Goal: Information Seeking & Learning: Learn about a topic

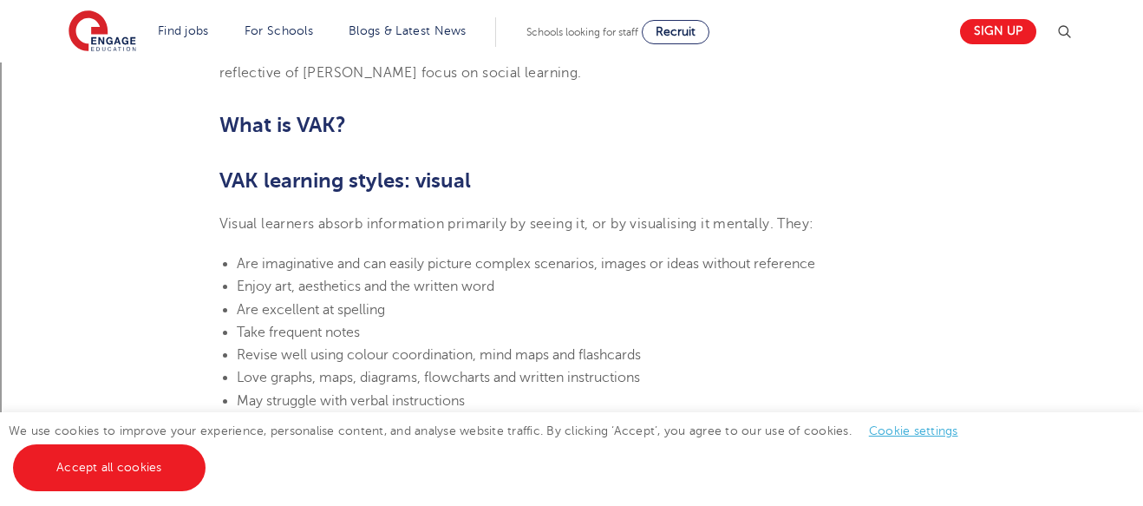
scroll to position [1073, 0]
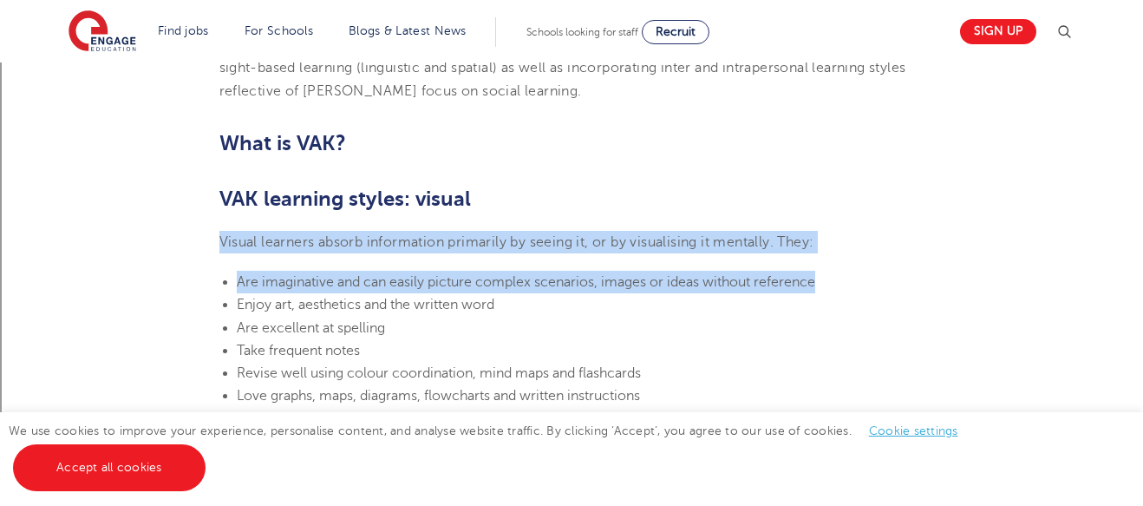
drag, startPoint x: 219, startPoint y: 239, endPoint x: 822, endPoint y: 283, distance: 604.5
click at [790, 285] on span "Are imaginative and can easily picture complex scenarios, images or ideas witho…" at bounding box center [526, 282] width 579 height 16
drag, startPoint x: 219, startPoint y: 240, endPoint x: 821, endPoint y: 270, distance: 602.7
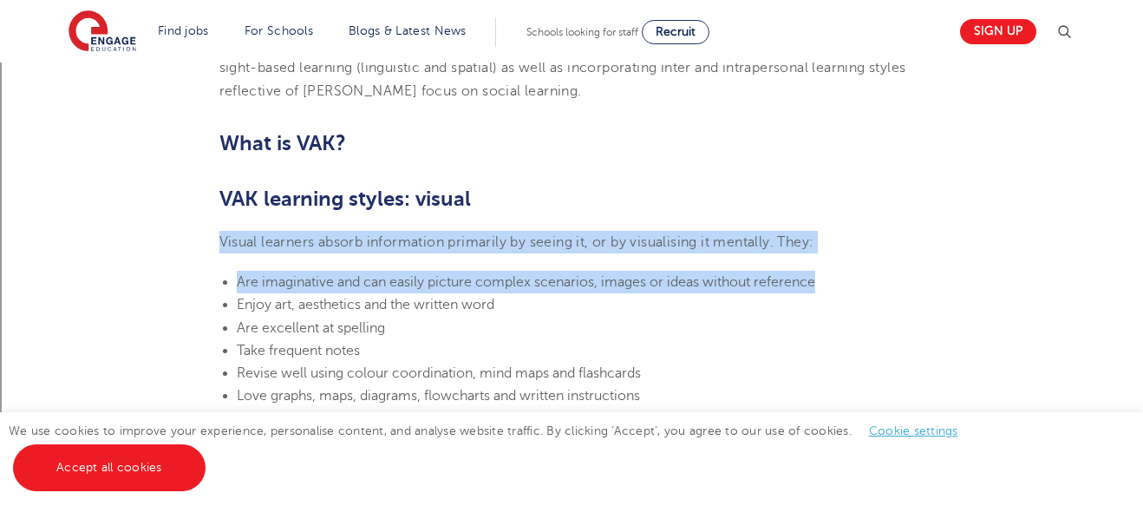
copy section "Visual learners absorb information primarily by seeing it, or by visualising it…"
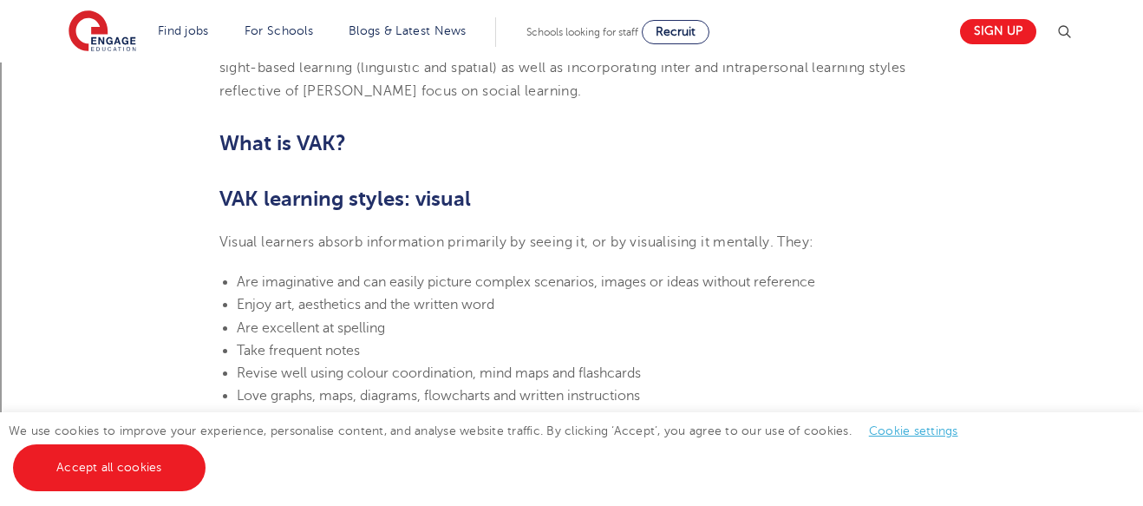
click at [351, 311] on span "Enjoy art, aesthetics and the written word" at bounding box center [366, 305] width 258 height 16
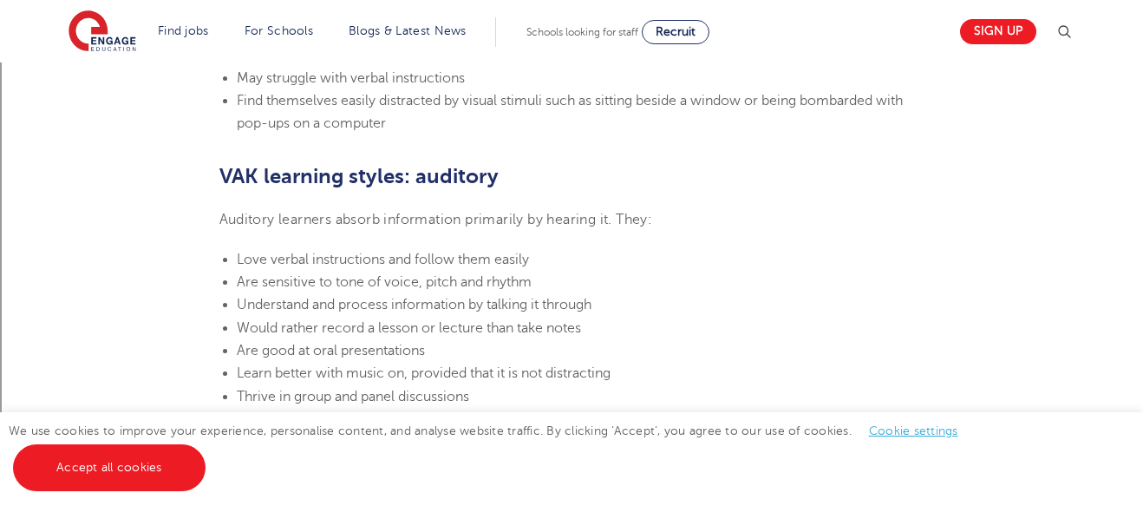
scroll to position [1443, 0]
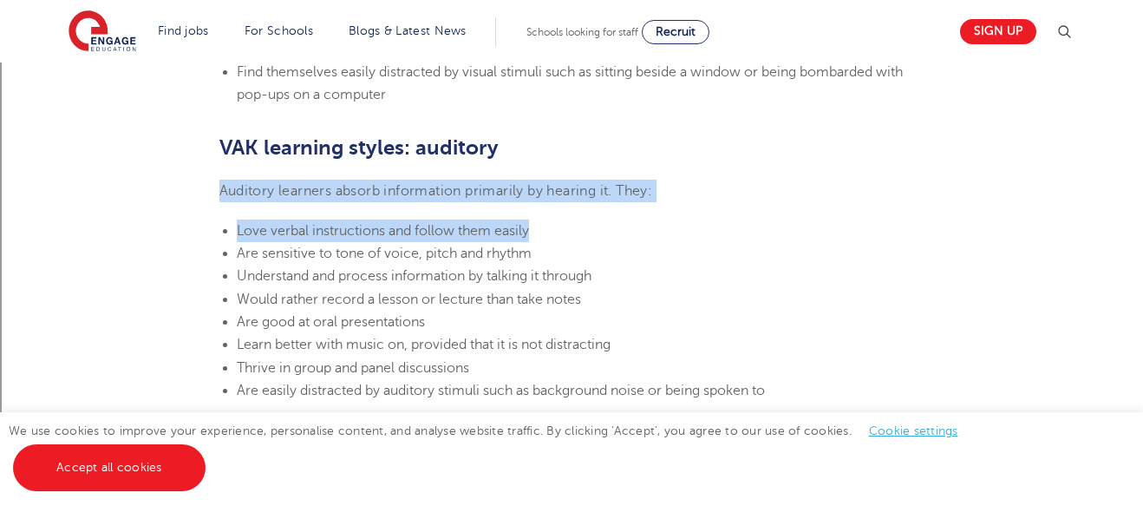
drag, startPoint x: 223, startPoint y: 189, endPoint x: 628, endPoint y: 206, distance: 405.5
click at [628, 206] on section "[DATE] VAK learning styles: what are they and what do they mean? Engage Educati…" at bounding box center [572, 250] width 1052 height 2428
drag, startPoint x: 216, startPoint y: 185, endPoint x: 492, endPoint y: 241, distance: 281.6
click at [492, 241] on section "[DATE] VAK learning styles: what are they and what do they mean? Engage Educati…" at bounding box center [572, 250] width 1052 height 2428
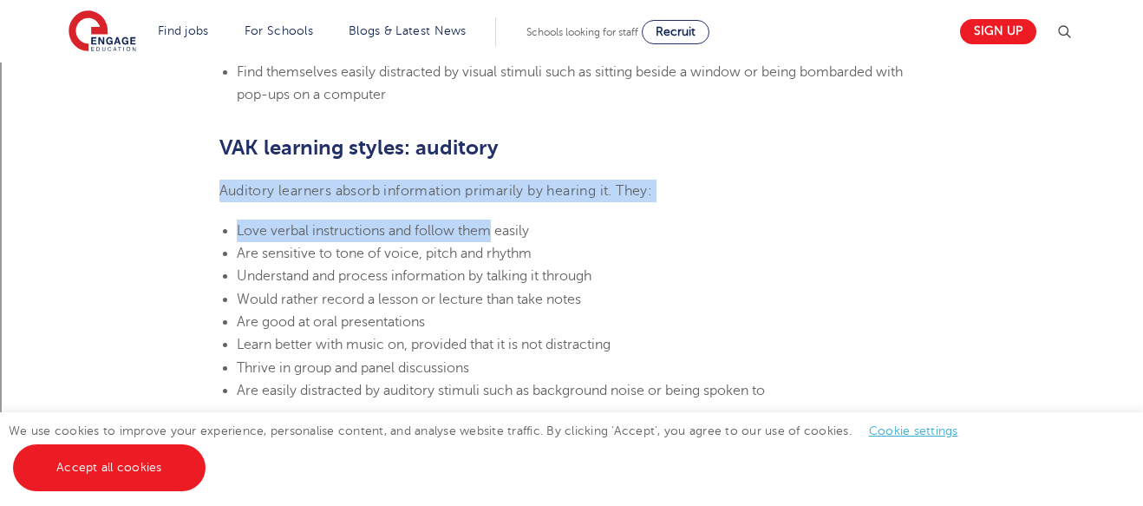
click at [208, 198] on section "[DATE] VAK learning styles: what are they and what do they mean? Engage Educati…" at bounding box center [572, 250] width 1052 height 2428
drag, startPoint x: 218, startPoint y: 183, endPoint x: 537, endPoint y: 216, distance: 320.9
click at [537, 216] on section "[DATE] VAK learning styles: what are they and what do they mean? Engage Educati…" at bounding box center [572, 250] width 1052 height 2428
copy section "Auditory learners absorb information primarily by hearing it. They: Love verbal…"
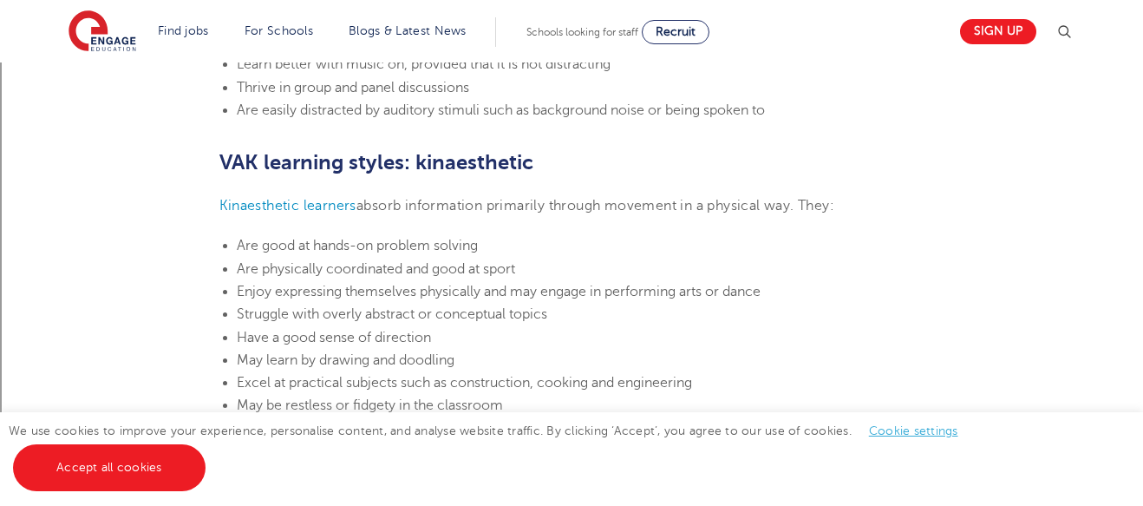
scroll to position [1730, 0]
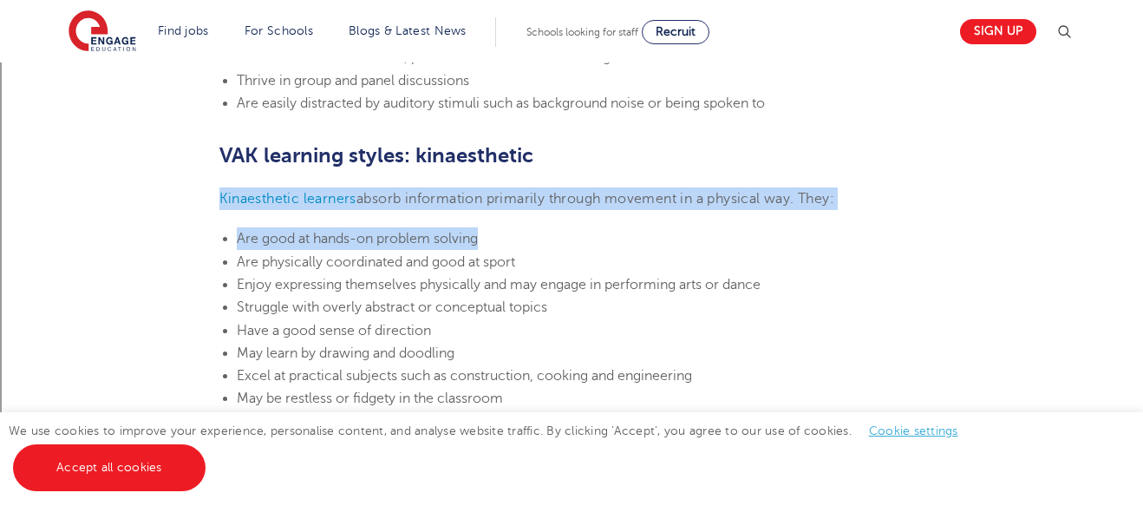
drag, startPoint x: 216, startPoint y: 197, endPoint x: 540, endPoint y: 236, distance: 325.9
copy section "Kinaesthetic learners absorb information primarily through movement in a physic…"
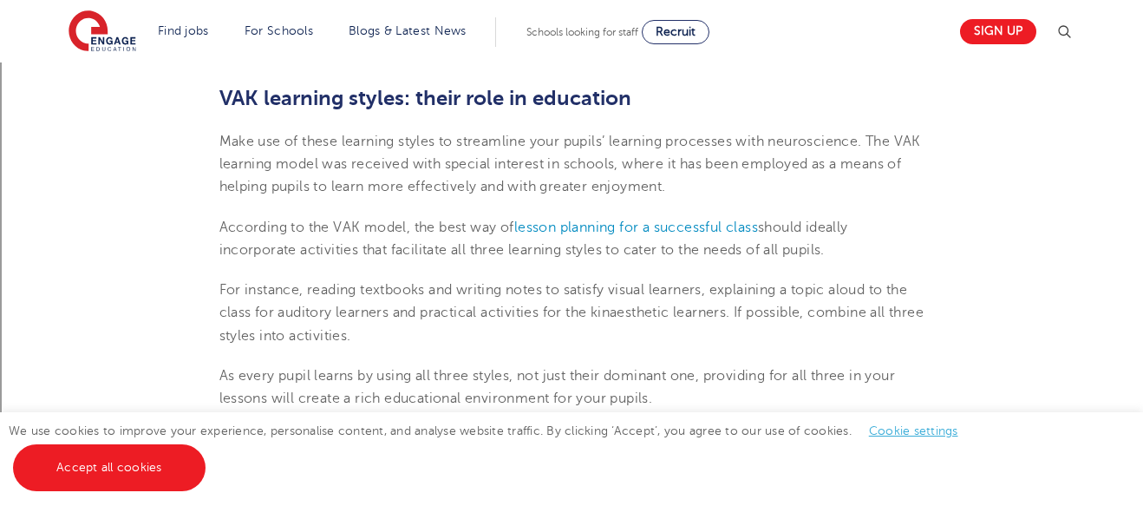
scroll to position [2084, 0]
drag, startPoint x: 872, startPoint y: 137, endPoint x: 868, endPoint y: 259, distance: 121.5
copy section "The VAK learning model was received with special interest in schools, where it …"
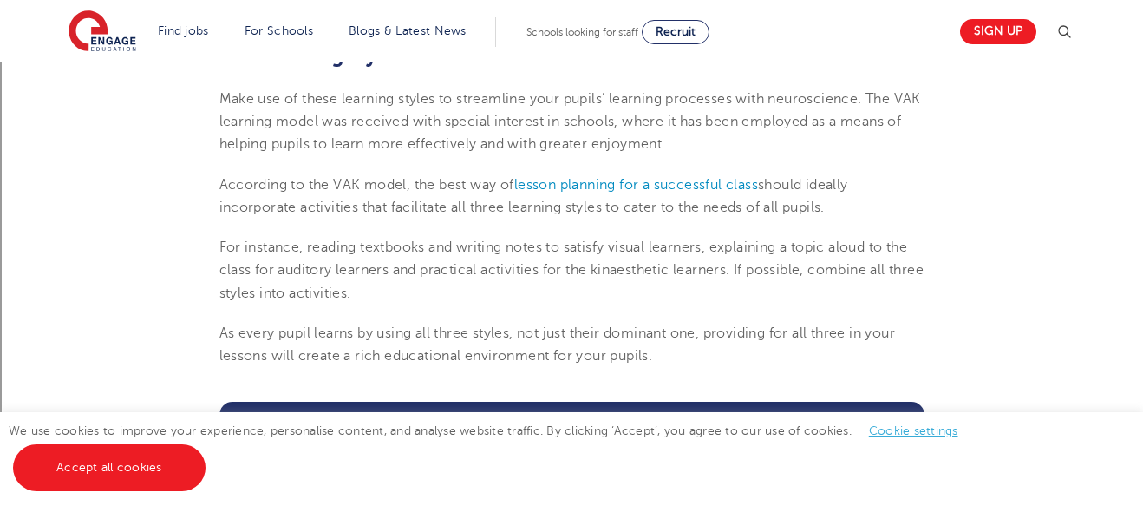
scroll to position [2087, 0]
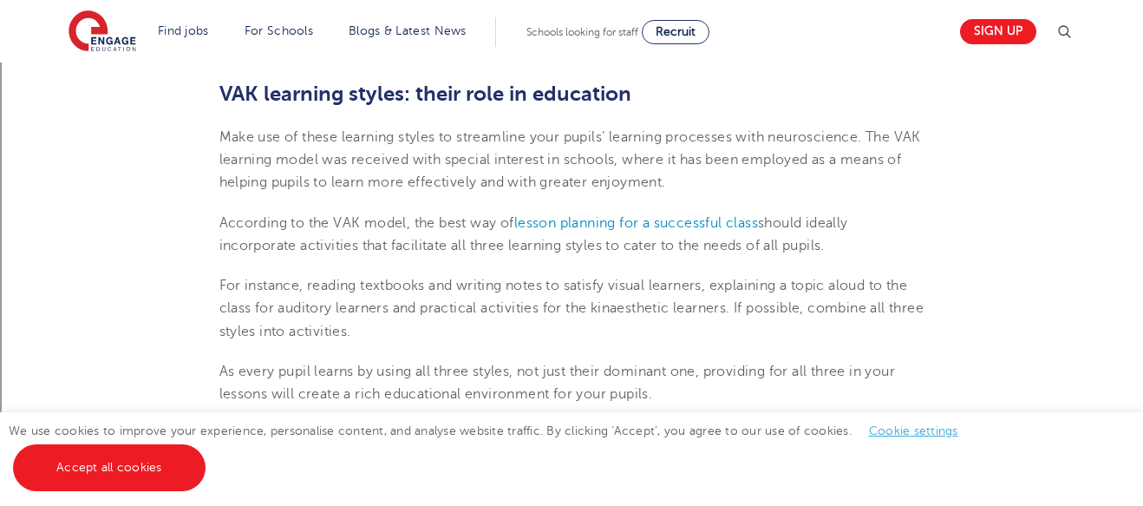
click at [840, 212] on p "According to the VAK model, the best way of lesson planning for a successful cl…" at bounding box center [571, 235] width 705 height 46
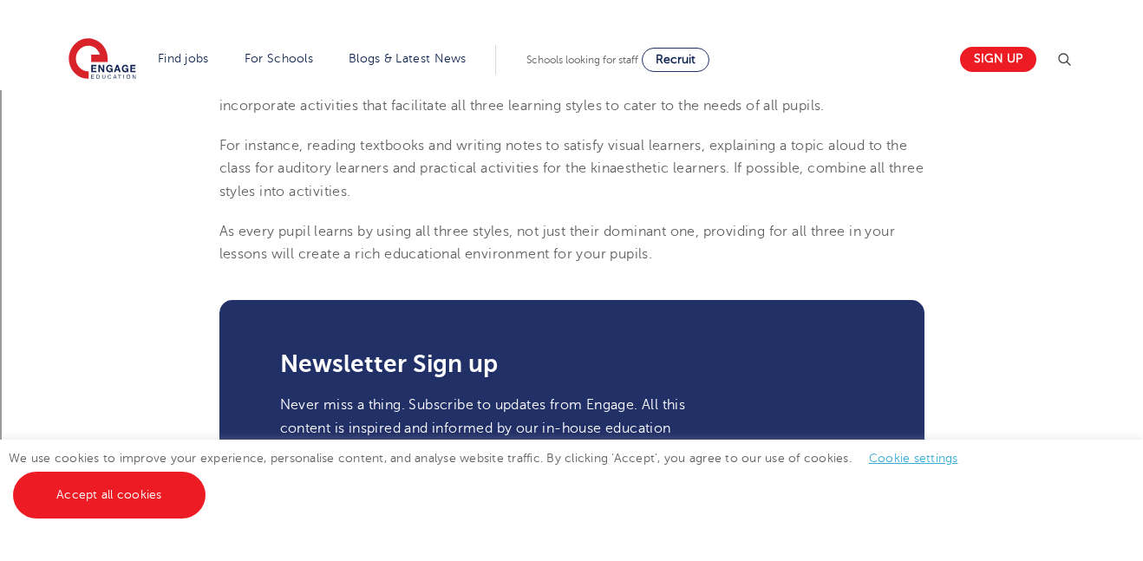
scroll to position [2248, 0]
